Goal: Task Accomplishment & Management: Manage account settings

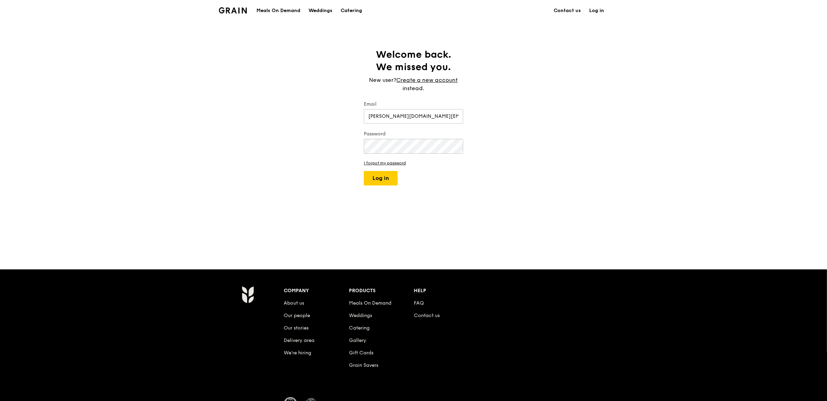
type input "[PERSON_NAME][DOMAIN_NAME][EMAIL_ADDRESS][PERSON_NAME][DOMAIN_NAME]"
click at [364, 171] on button "Log in" at bounding box center [381, 178] width 34 height 14
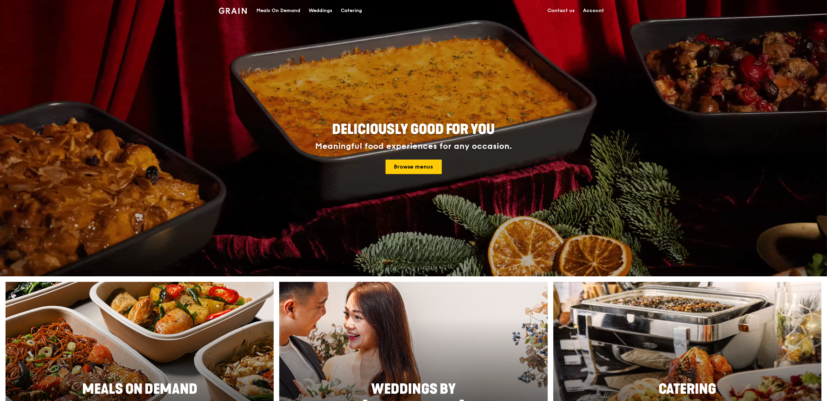
click at [604, 8] on link "Account" at bounding box center [593, 10] width 29 height 21
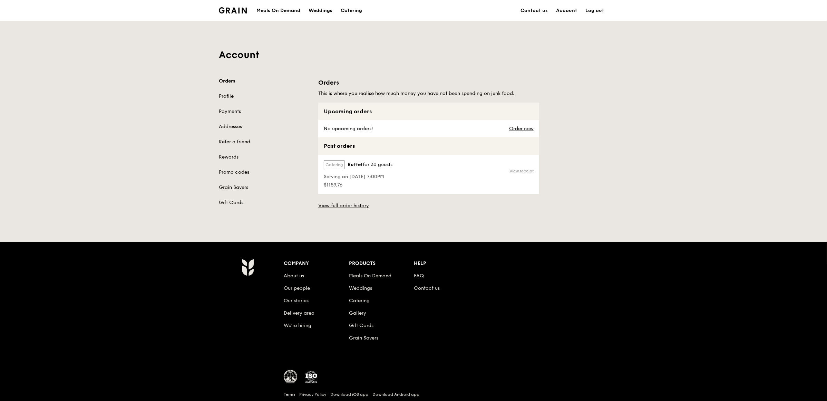
click at [529, 170] on link "View receipt" at bounding box center [522, 171] width 24 height 6
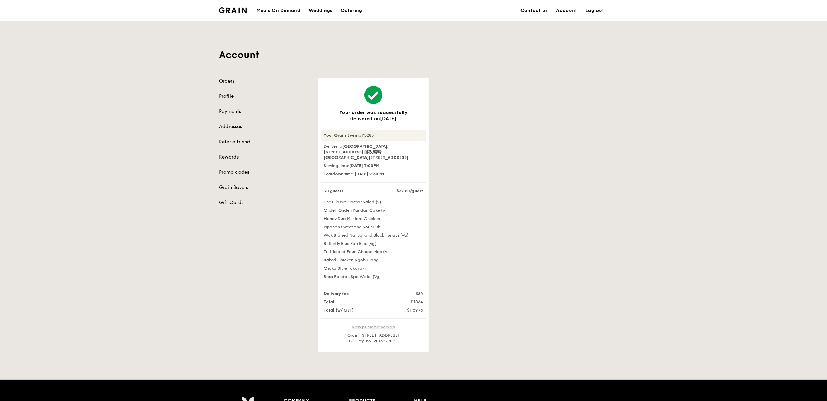
click at [387, 327] on link "View printable version" at bounding box center [373, 326] width 43 height 5
